Goal: Transaction & Acquisition: Purchase product/service

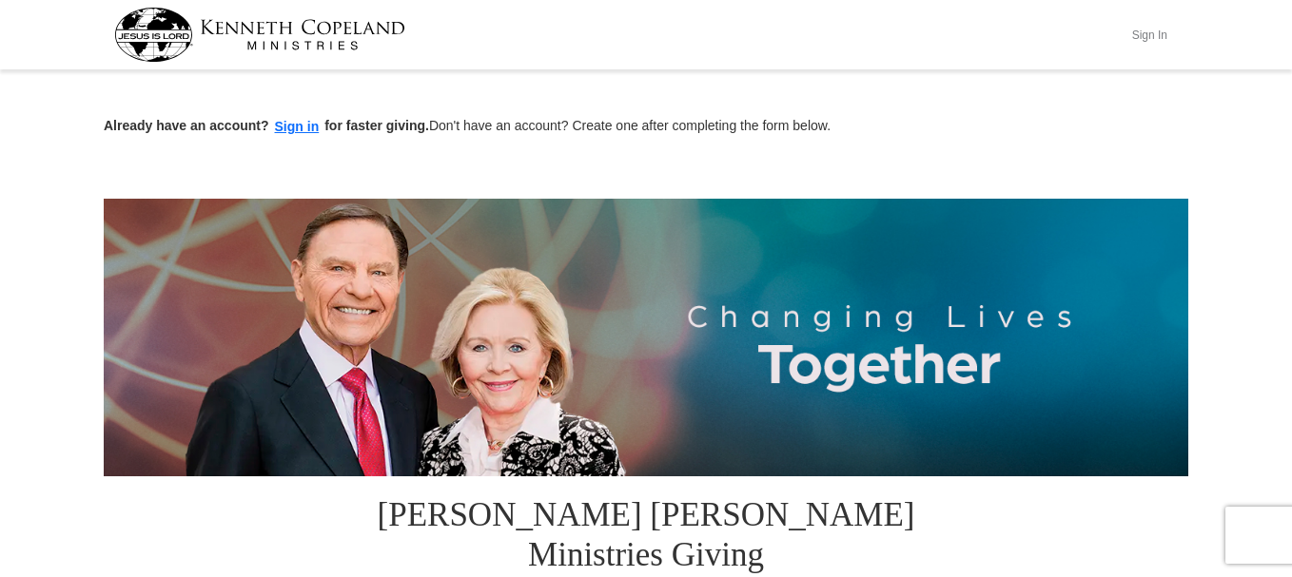
click at [1144, 29] on button "Sign In" at bounding box center [1149, 34] width 57 height 29
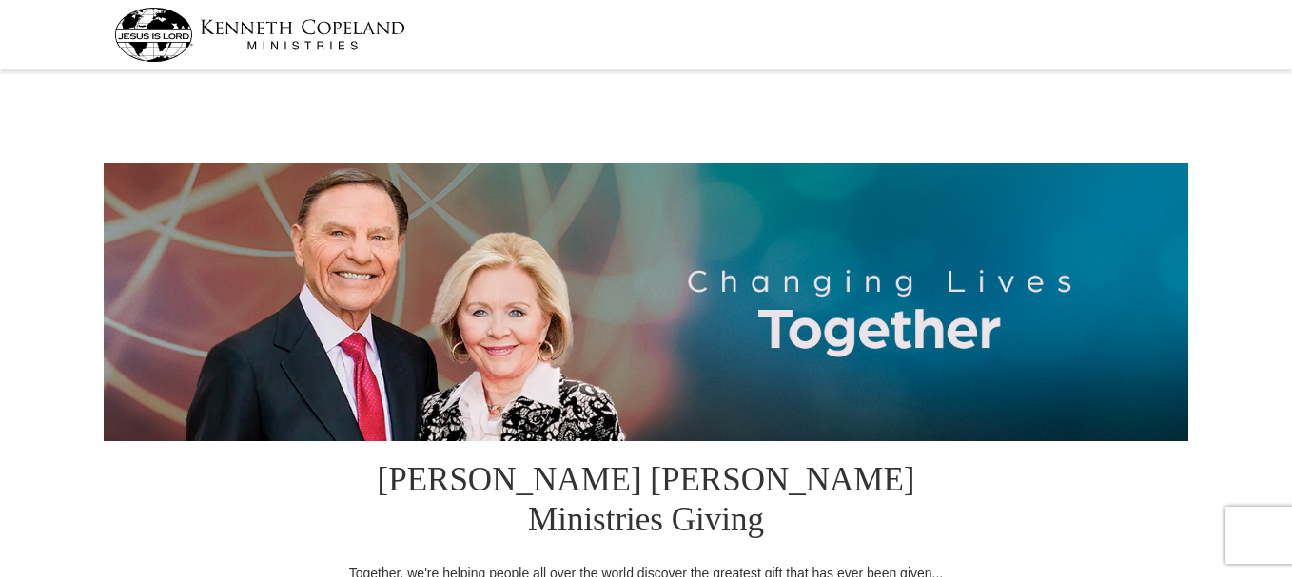
select select "FL"
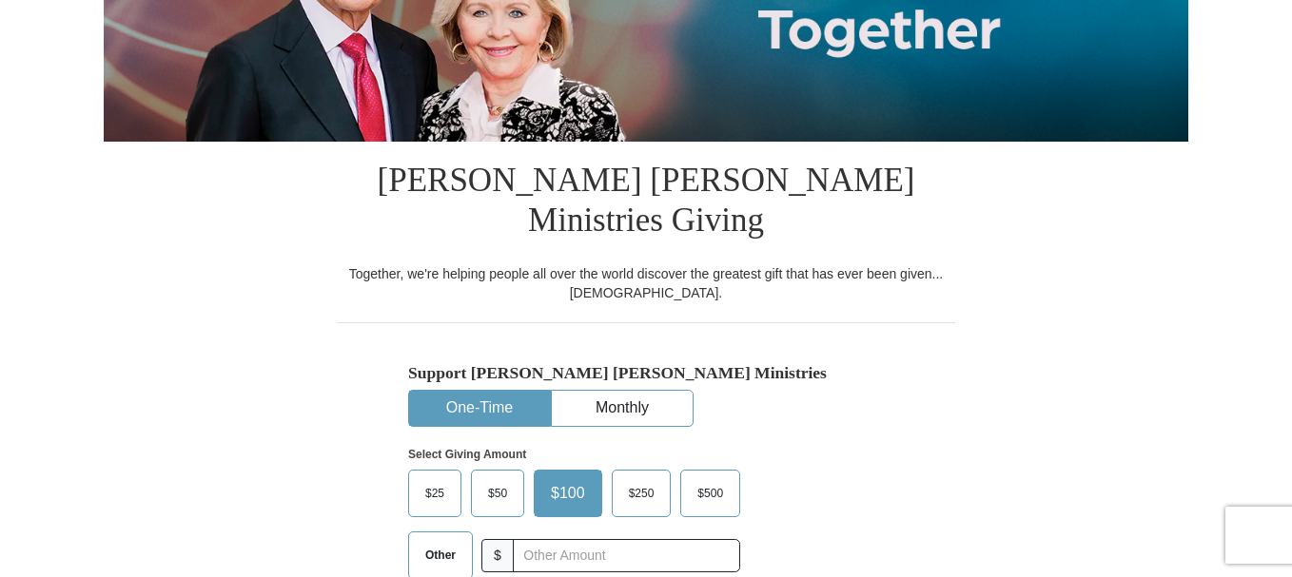
scroll to position [434, 0]
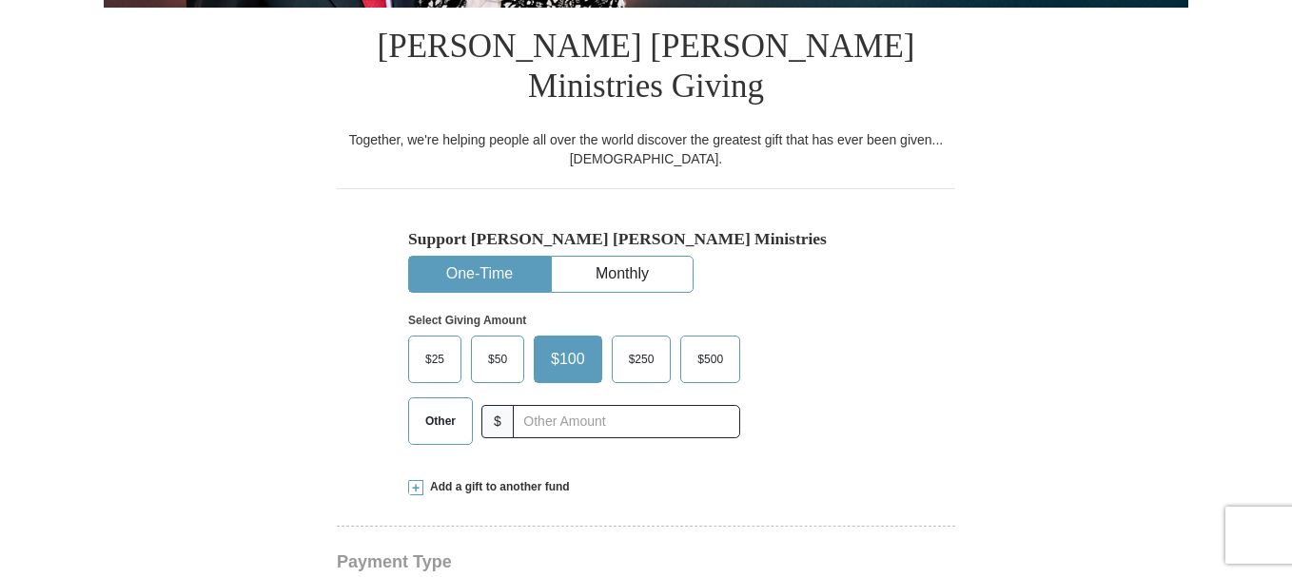
click at [455, 407] on span "Other" at bounding box center [440, 421] width 49 height 29
click at [0, 0] on input "Other" at bounding box center [0, 0] width 0 height 0
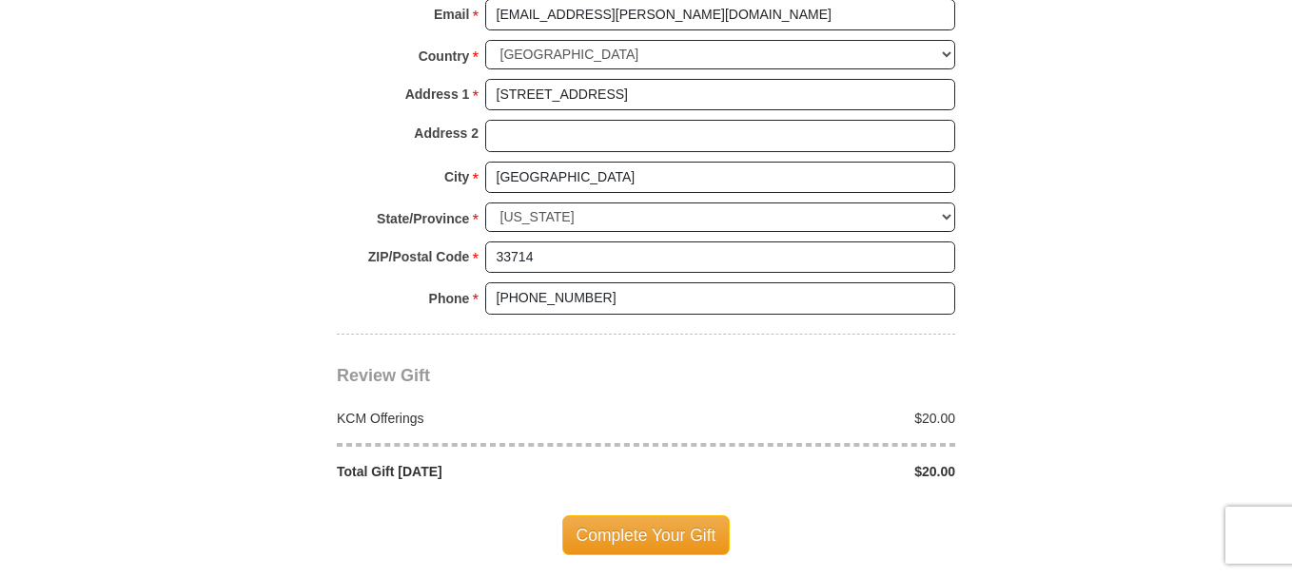
scroll to position [1544, 0]
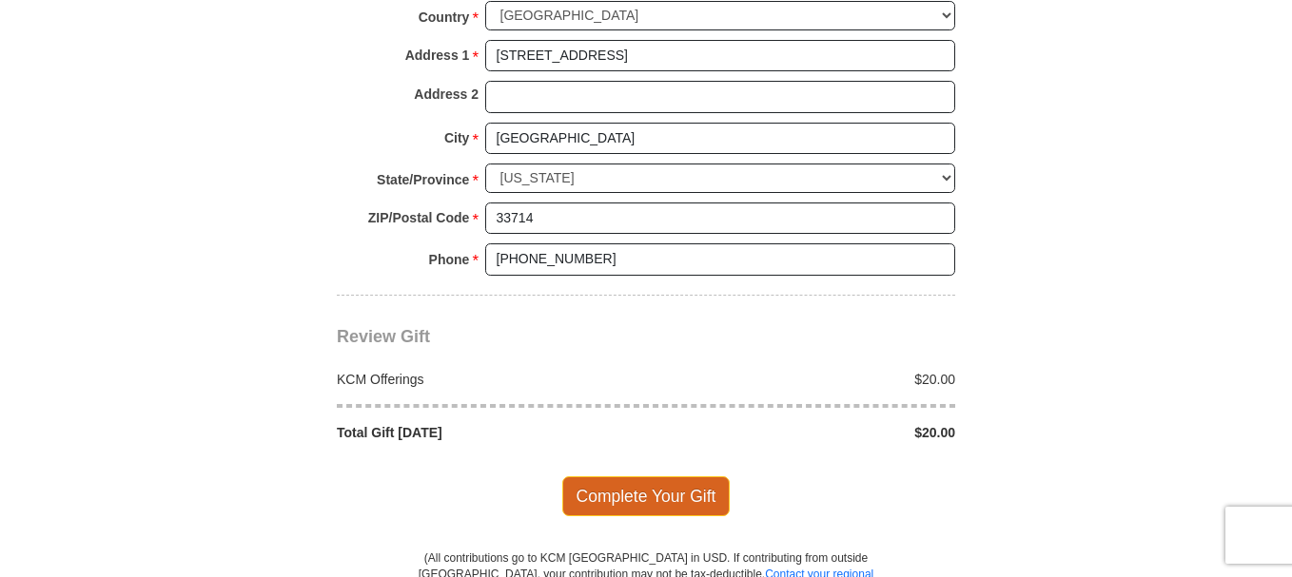
type input "20.00"
click at [682, 477] on span "Complete Your Gift" at bounding box center [646, 497] width 168 height 40
